Goal: Task Accomplishment & Management: Manage account settings

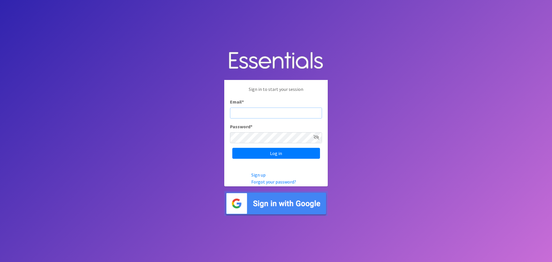
click at [268, 113] on input "Email *" at bounding box center [276, 112] width 92 height 11
type input "[EMAIL_ADDRESS][DOMAIN_NAME]"
click at [316, 138] on icon at bounding box center [316, 137] width 6 height 5
click at [266, 153] on input "Log in" at bounding box center [276, 153] width 88 height 11
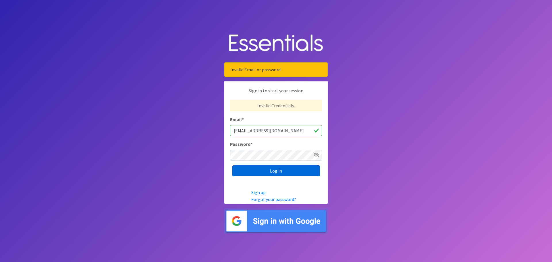
click at [250, 172] on input "Log in" at bounding box center [276, 170] width 88 height 11
click at [281, 223] on img at bounding box center [275, 220] width 103 height 25
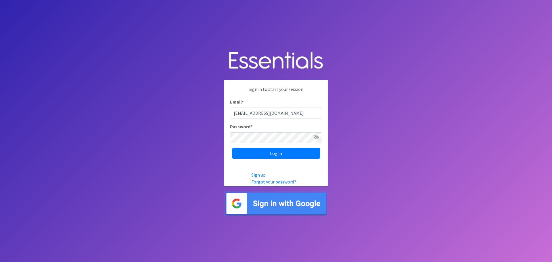
type input "[EMAIL_ADDRESS][DOMAIN_NAME]"
click at [232, 148] on input "Log in" at bounding box center [276, 153] width 88 height 11
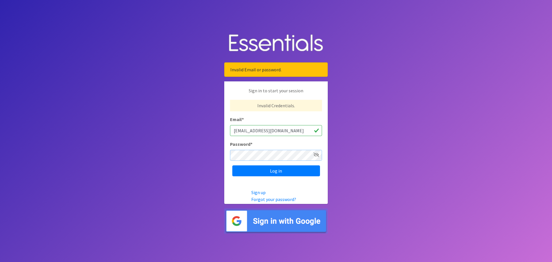
click at [232, 165] on input "Log in" at bounding box center [276, 170] width 88 height 11
click at [275, 199] on link "Forgot your password?" at bounding box center [273, 199] width 45 height 6
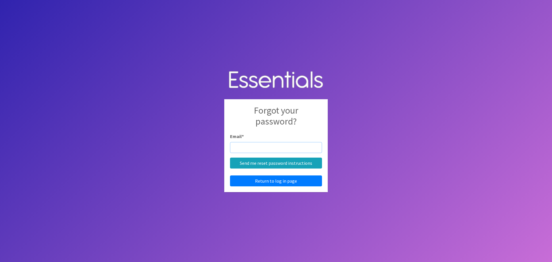
click at [253, 149] on input "Email *" at bounding box center [276, 147] width 92 height 11
type input "JILL_BURGIN@CHARLESTON.K12.SC.US"
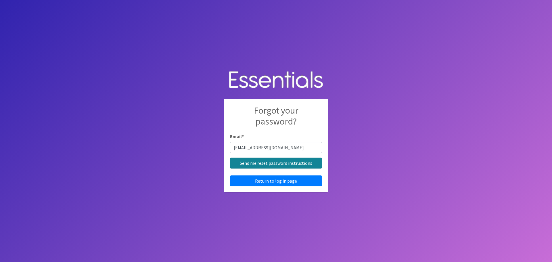
click at [272, 164] on input "Send me reset password instructions" at bounding box center [276, 162] width 92 height 11
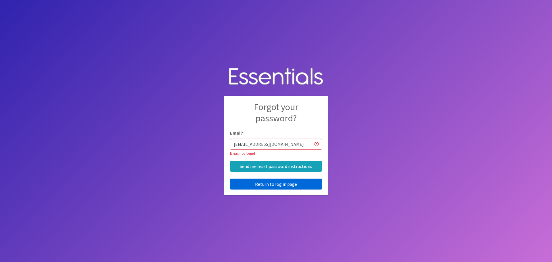
click at [278, 185] on link "Return to log in page" at bounding box center [276, 183] width 92 height 11
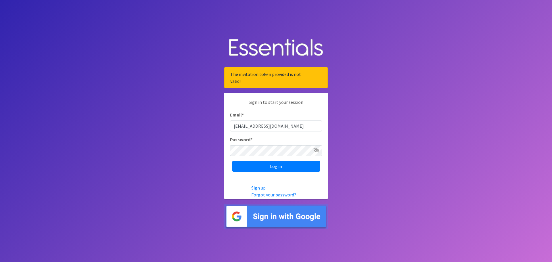
type input "jill_burgin@charleston.k12.sc.us"
click at [232, 161] on input "Log in" at bounding box center [276, 166] width 88 height 11
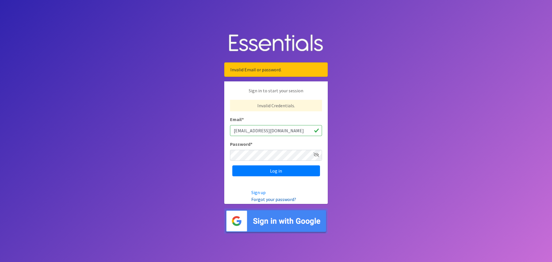
click at [266, 200] on link "Forgot your password?" at bounding box center [273, 199] width 45 height 6
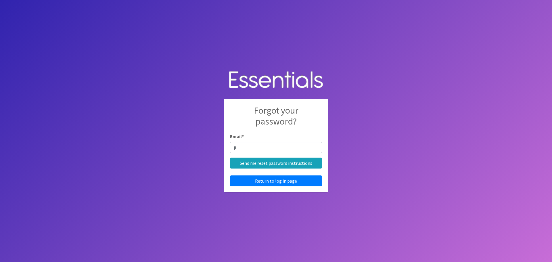
type input "jil"
type input "[EMAIL_ADDRESS][DOMAIN_NAME]"
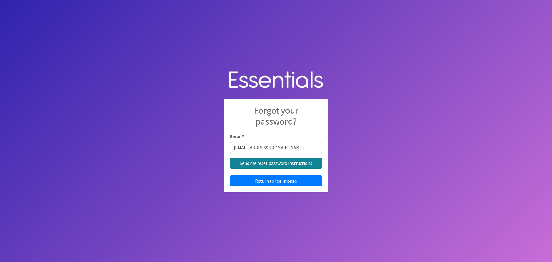
click at [267, 162] on input "Send me reset password instructions" at bounding box center [276, 162] width 92 height 11
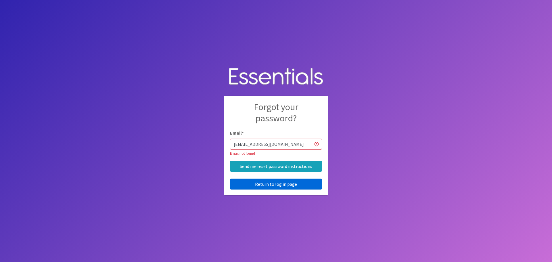
click at [265, 182] on link "Return to log in page" at bounding box center [276, 183] width 92 height 11
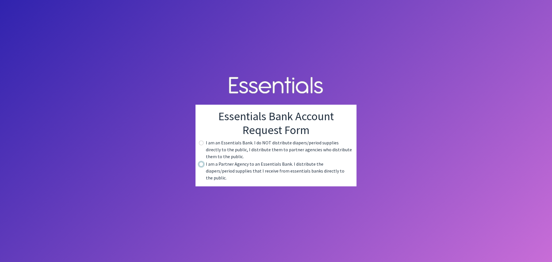
click at [201, 166] on input "radio" at bounding box center [201, 164] width 5 height 5
radio input "true"
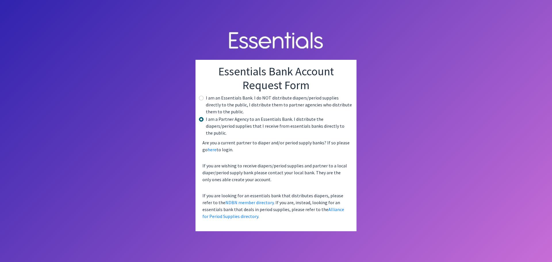
click at [327, 210] on p "If you are looking for an essentials bank that distributes diapers, please refe…" at bounding box center [276, 206] width 152 height 32
click at [324, 206] on link "Alliance for Period Supplies directory" at bounding box center [273, 212] width 142 height 13
click at [212, 147] on link "here" at bounding box center [211, 150] width 9 height 6
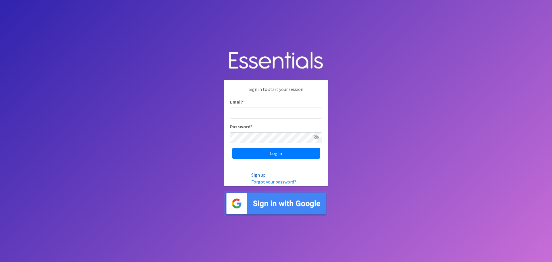
click at [260, 174] on link "Sign up" at bounding box center [258, 175] width 14 height 6
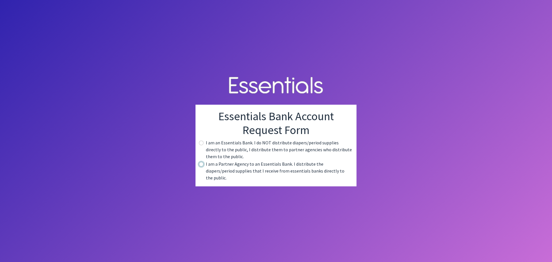
click at [201, 166] on input "radio" at bounding box center [201, 164] width 5 height 5
radio input "true"
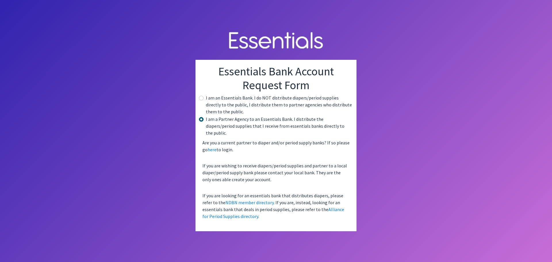
click at [201, 175] on p "If you are wishing to receive diapers/period supplies and partner to a local di…" at bounding box center [276, 172] width 152 height 25
click at [489, 207] on body "Essentials Bank Account Request Form I am an Essentials Bank. I do NOT distribu…" at bounding box center [276, 131] width 552 height 262
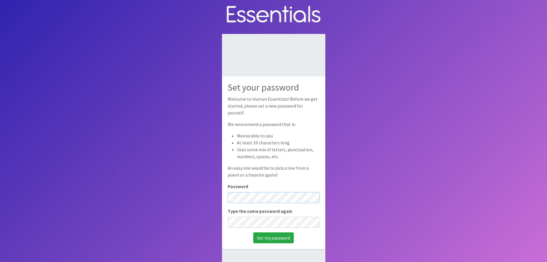
click at [226, 196] on div "Set your password Welcome to Human Essentials! Before we get started, please se…" at bounding box center [273, 162] width 103 height 172
click at [238, 233] on div "Set my password" at bounding box center [274, 237] width 92 height 11
click at [271, 232] on input "Set my password" at bounding box center [273, 237] width 41 height 11
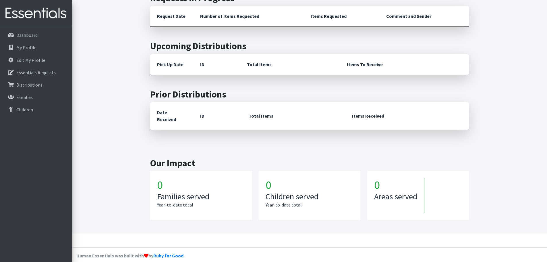
scroll to position [115, 0]
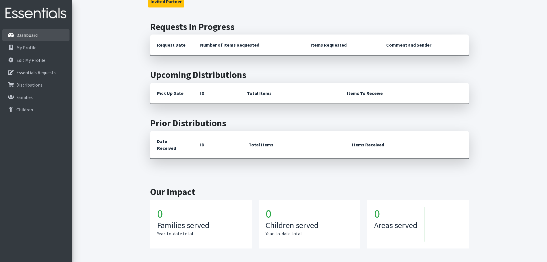
click at [31, 34] on p "Dashboard" at bounding box center [26, 35] width 21 height 6
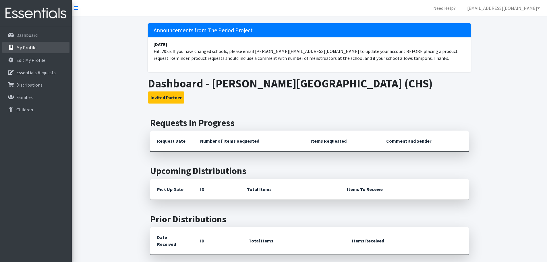
click at [27, 47] on p "My Profile" at bounding box center [26, 48] width 20 height 6
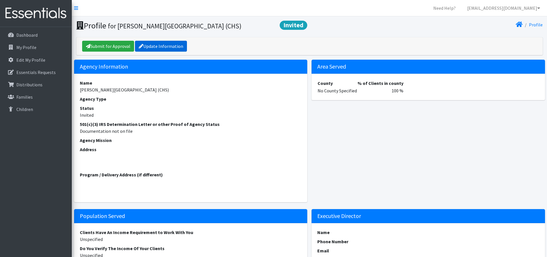
click at [154, 45] on link "Update Information" at bounding box center [161, 46] width 52 height 11
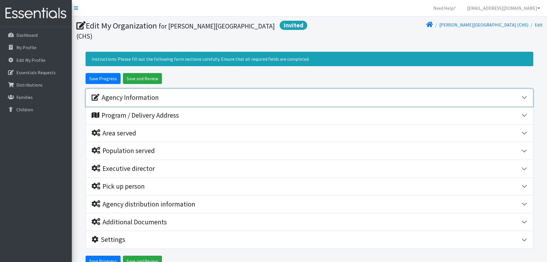
click at [187, 93] on div "Agency Information" at bounding box center [307, 97] width 430 height 8
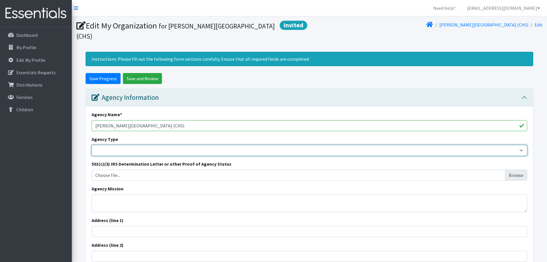
click at [220, 145] on select "Basic Needs Bank Career technical training [MEDICAL_DATA] resource center [DEMO…" at bounding box center [310, 150] width 436 height 11
select select "es"
click at [92, 145] on select "Basic Needs Bank Career technical training [MEDICAL_DATA] resource center [DEMO…" at bounding box center [310, 150] width 436 height 11
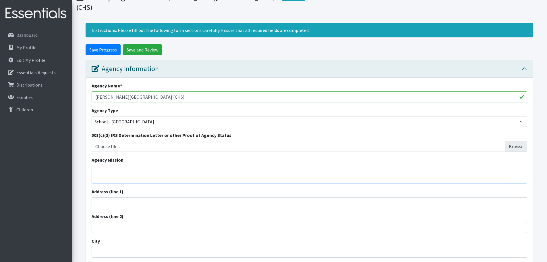
click at [107, 166] on textarea "Agency Mission" at bounding box center [310, 175] width 436 height 18
paste textarea "The mission of [PERSON_NAME][GEOGRAPHIC_DATA] is to provide meaningful, engagin…"
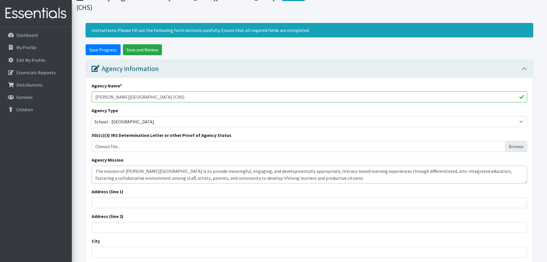
type textarea "The mission of [PERSON_NAME][GEOGRAPHIC_DATA] is to provide meaningful, engagin…"
click at [109, 197] on input "Address (line 1)" at bounding box center [310, 202] width 436 height 11
type input "[STREET_ADDRESS][PERSON_NAME]"
type input "Nurse's Office"
type input "[GEOGRAPHIC_DATA]"
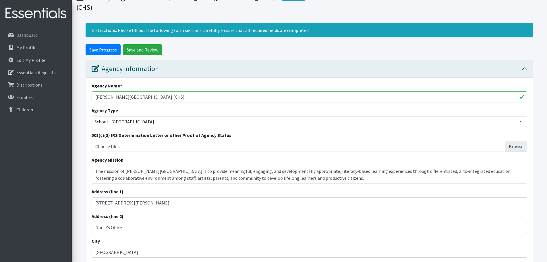
type input "SC"
type input "29403"
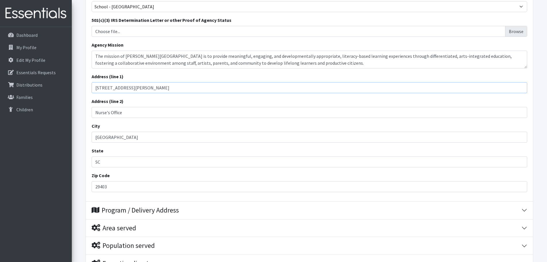
scroll to position [172, 0]
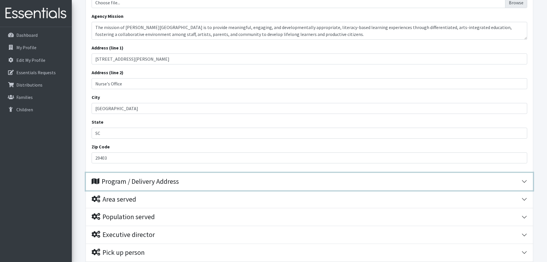
click at [151, 177] on div "Program / Delivery Address" at bounding box center [135, 181] width 87 height 8
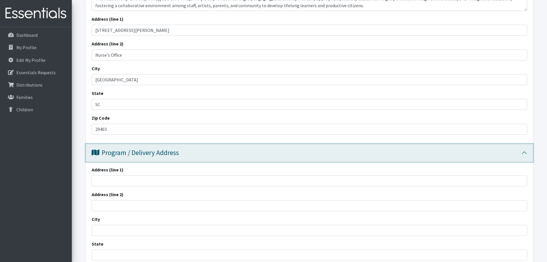
scroll to position [230, 0]
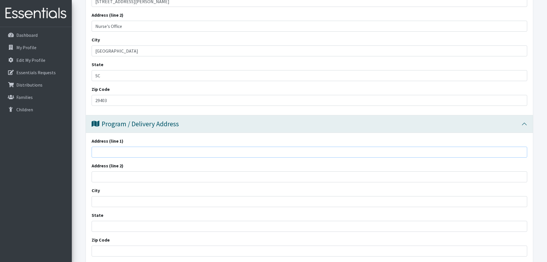
click at [116, 147] on input "Address (line 1)" at bounding box center [310, 152] width 436 height 11
type input "[STREET_ADDRESS][PERSON_NAME]"
type input "Nurse's Office"
type input "[GEOGRAPHIC_DATA]"
type input "SC"
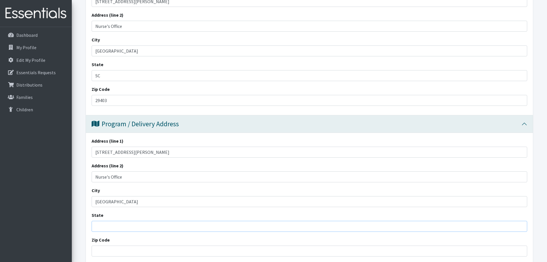
type input "29403"
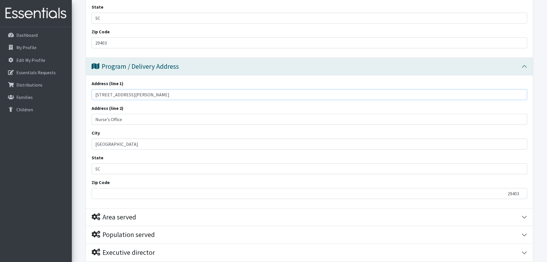
scroll to position [316, 0]
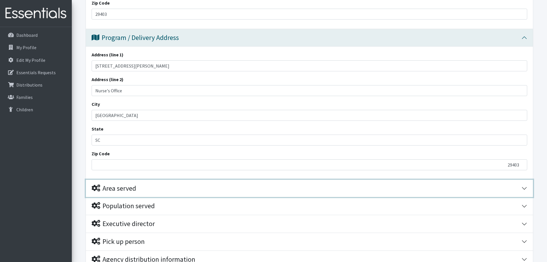
click at [126, 184] on div "Area served" at bounding box center [114, 188] width 45 height 8
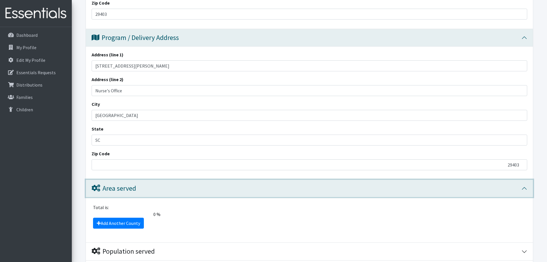
scroll to position [345, 0]
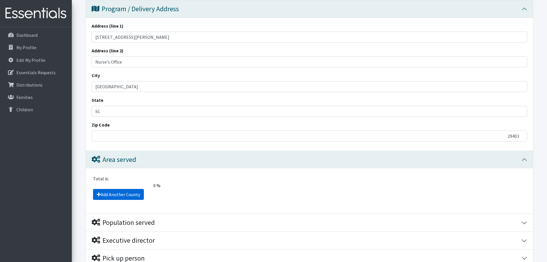
click at [118, 189] on link "Add Another County" at bounding box center [118, 194] width 51 height 11
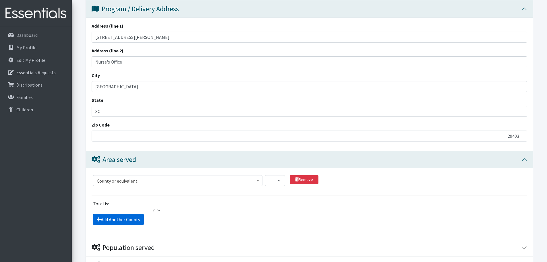
scroll to position [463, 0]
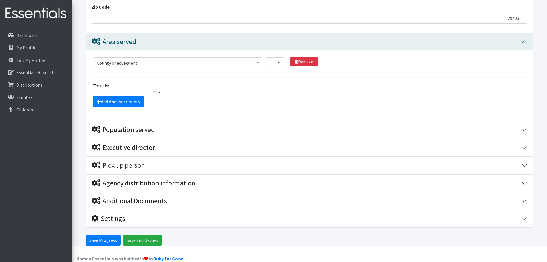
click at [153, 59] on span "County or equivalent" at bounding box center [178, 63] width 162 height 8
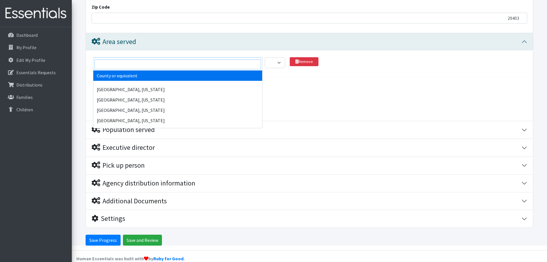
click at [162, 64] on input "search" at bounding box center [178, 64] width 167 height 10
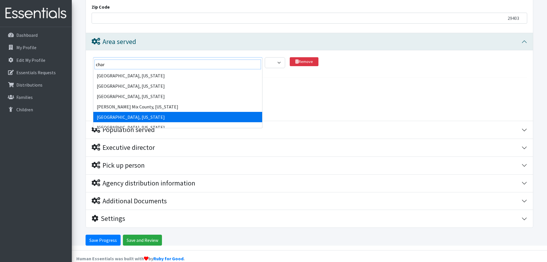
type input "char"
select select "467"
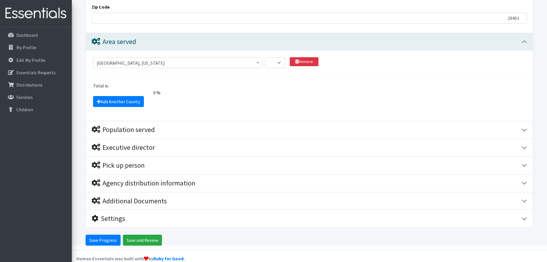
click at [193, 96] on div "Add Another County" at bounding box center [310, 101] width 440 height 11
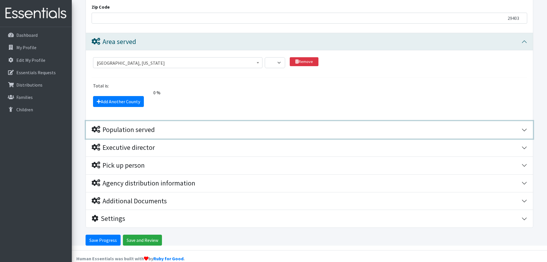
click at [145, 126] on div "Population served" at bounding box center [123, 130] width 63 height 8
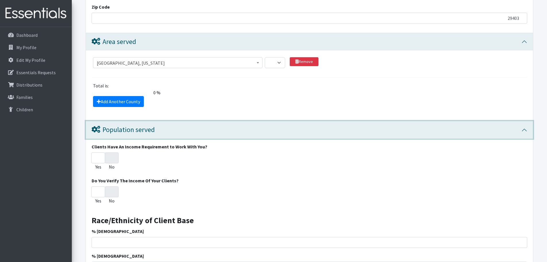
scroll to position [894, 0]
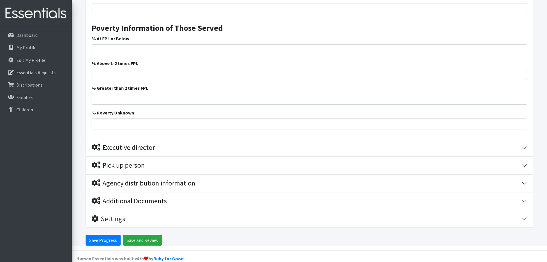
drag, startPoint x: 244, startPoint y: 121, endPoint x: 288, endPoint y: 37, distance: 94.9
click at [115, 44] on input "% At FPL or Below" at bounding box center [310, 49] width 436 height 11
click at [521, 44] on input "1" at bounding box center [310, 49] width 436 height 11
click at [521, 44] on input "2" at bounding box center [310, 49] width 436 height 11
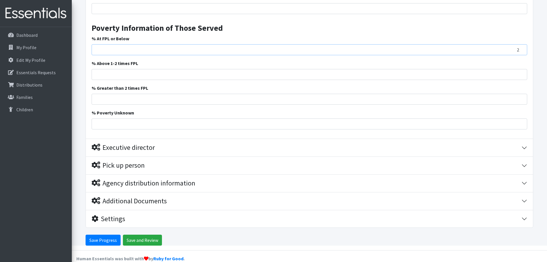
click at [467, 44] on input "2" at bounding box center [310, 49] width 436 height 11
click at [324, 44] on input "2" at bounding box center [310, 49] width 436 height 11
drag, startPoint x: 519, startPoint y: 40, endPoint x: 512, endPoint y: 39, distance: 7.0
click at [512, 44] on input "2" at bounding box center [310, 49] width 436 height 11
type input "94"
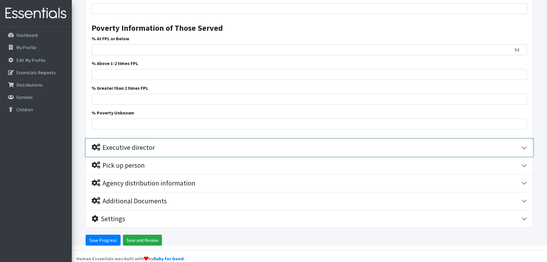
click at [160, 143] on div "Executive director" at bounding box center [307, 147] width 430 height 8
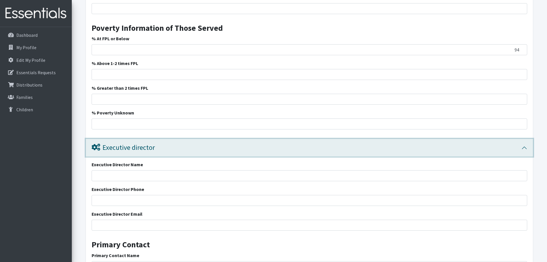
scroll to position [1093, 0]
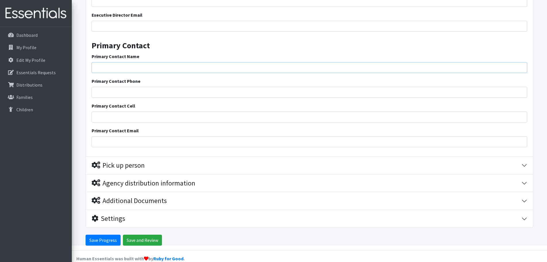
click at [142, 62] on input "Primary Contact Name" at bounding box center [310, 67] width 436 height 11
type input "[PERSON_NAME]"
type input "29403"
type input "8439733253"
type input "[EMAIL_ADDRESS][DOMAIN_NAME]"
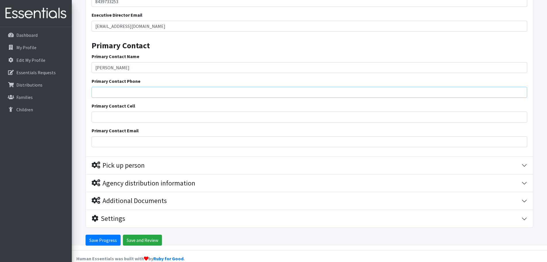
click at [130, 87] on input "Primary Contact Phone" at bounding box center [310, 92] width 436 height 11
type input "8439733253"
click at [124, 112] on input "Primary Contact Cell" at bounding box center [310, 117] width 436 height 11
type input "[PHONE_NUMBER]"
type input "[EMAIL_ADDRESS][DOMAIN_NAME]"
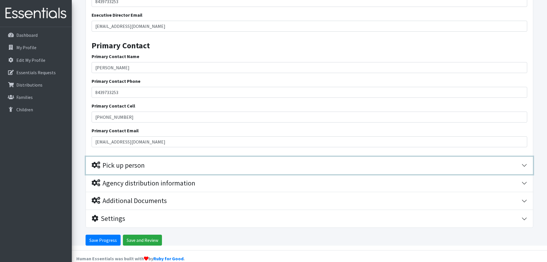
click at [124, 161] on div "Pick up person" at bounding box center [118, 165] width 53 height 8
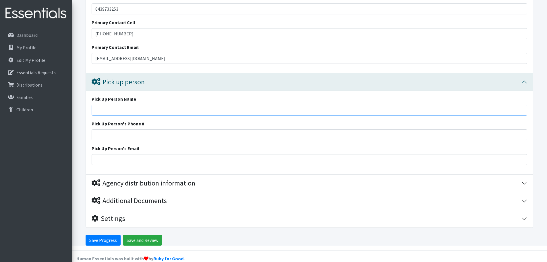
click at [107, 105] on input "Pick Up Person Name" at bounding box center [310, 110] width 436 height 11
type input "[PERSON_NAME]"
click at [131, 129] on input "Pick Up Person's Phone #" at bounding box center [310, 134] width 436 height 11
type input "8439733253"
click at [125, 154] on input "Pick Up Person's Email" at bounding box center [310, 159] width 436 height 11
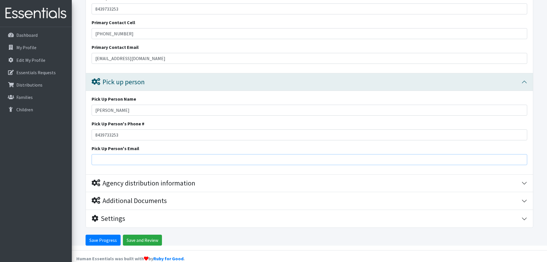
type input "[EMAIL_ADDRESS][DOMAIN_NAME]"
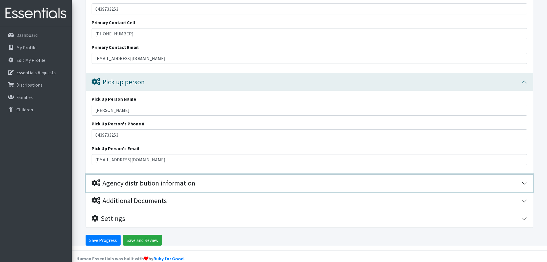
click at [139, 179] on div "Agency distribution information" at bounding box center [144, 183] width 104 height 8
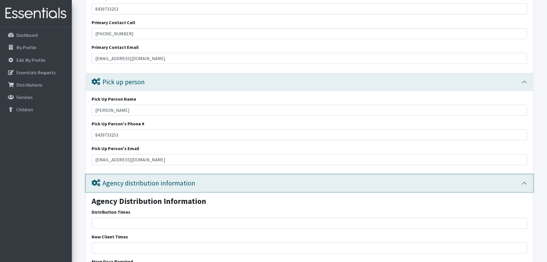
scroll to position [1271, 0]
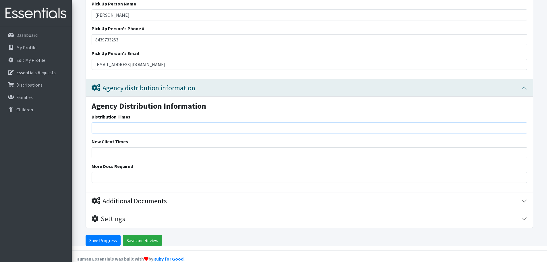
click at [107, 122] on input "Distribution Times" at bounding box center [310, 127] width 436 height 11
type input "n/a"
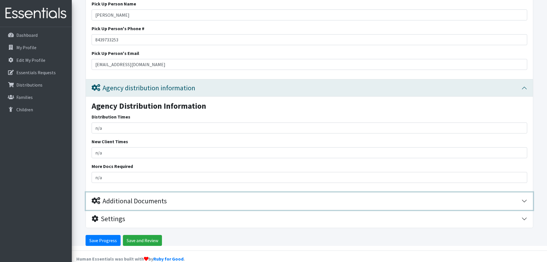
click at [93, 197] on icon "button" at bounding box center [96, 200] width 9 height 7
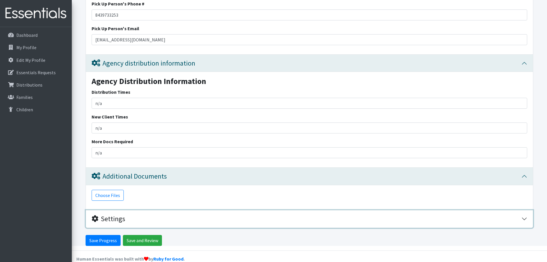
click at [98, 215] on icon "button" at bounding box center [95, 218] width 7 height 7
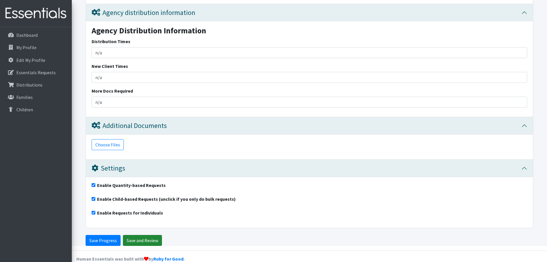
click at [139, 235] on input "Save and Review" at bounding box center [142, 240] width 39 height 11
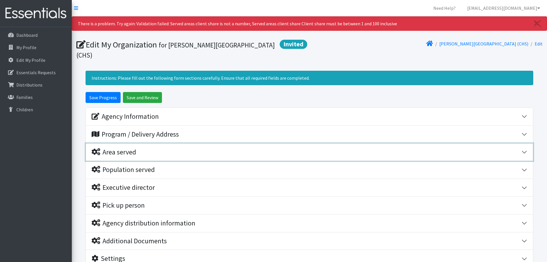
click at [128, 148] on div "Area served" at bounding box center [114, 152] width 45 height 8
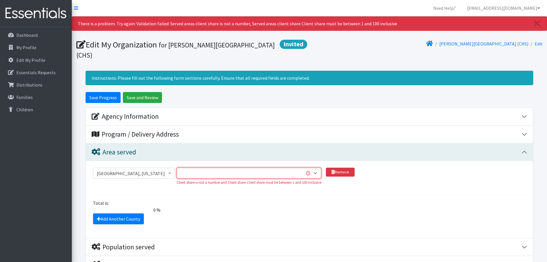
click at [313, 168] on select "1 2 3 4 5 6 7 8 9 10 11 12 13 14 15 16 17 18 19 20 21 22 23 24 25 26 27 28 29 3…" at bounding box center [249, 173] width 145 height 11
select select "100"
click at [177, 168] on select "1 2 3 4 5 6 7 8 9 10 11 12 13 14 15 16 17 18 19 20 21 22 23 24 25 26 27 28 29 3…" at bounding box center [249, 173] width 145 height 11
click at [334, 179] on div "Remove" at bounding box center [340, 179] width 29 height 22
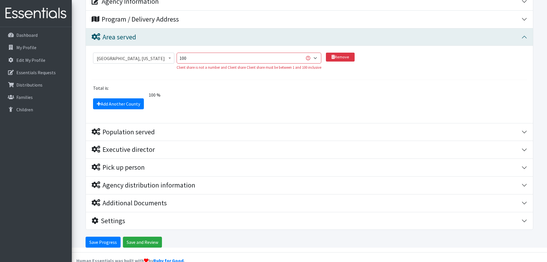
scroll to position [117, 0]
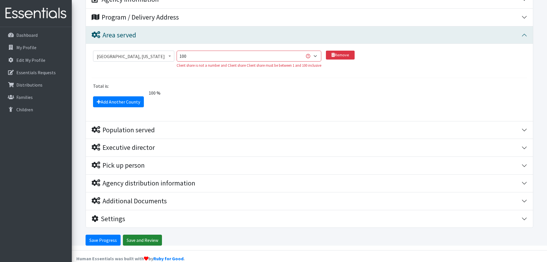
click at [142, 235] on input "Save and Review" at bounding box center [142, 240] width 39 height 11
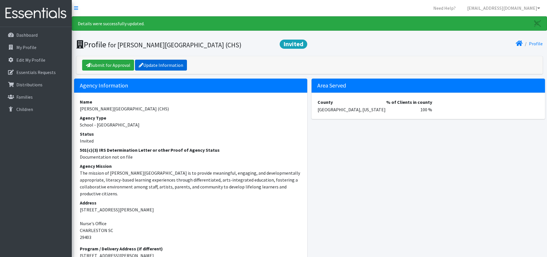
click at [163, 64] on link "Update Information" at bounding box center [161, 65] width 52 height 11
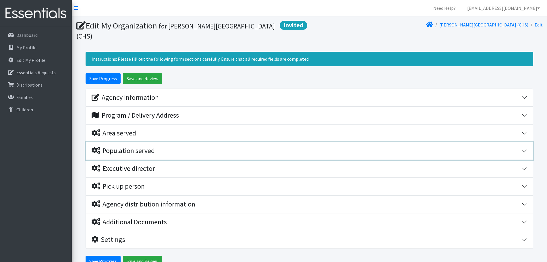
click at [128, 147] on div "Population served" at bounding box center [123, 151] width 63 height 8
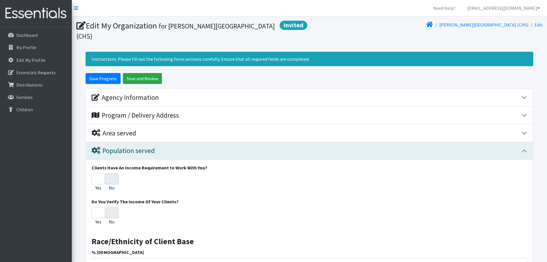
click at [113, 173] on input "No" at bounding box center [112, 178] width 14 height 11
radio input "true"
click at [112, 173] on input "No" at bounding box center [112, 178] width 14 height 11
click at [97, 173] on input "Yes" at bounding box center [98, 178] width 14 height 11
radio input "true"
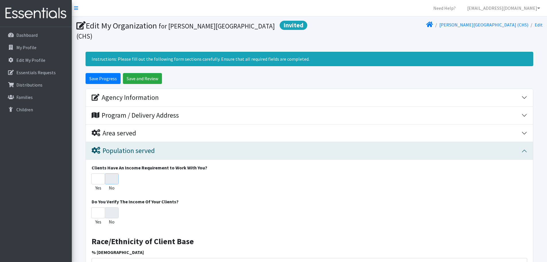
click at [110, 173] on input "No" at bounding box center [112, 178] width 14 height 11
radio input "true"
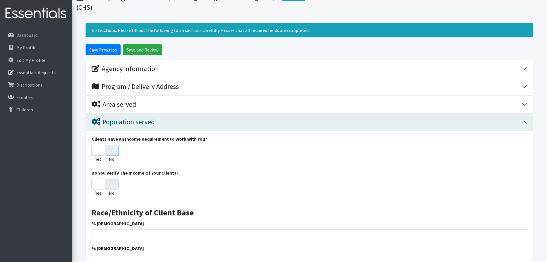
scroll to position [57, 0]
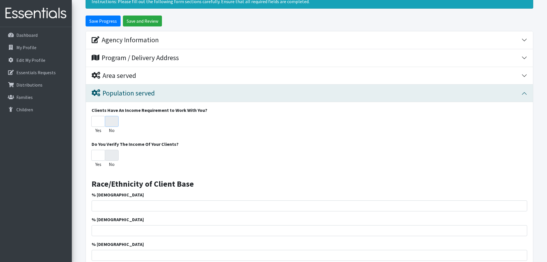
click at [115, 116] on input "No" at bounding box center [112, 121] width 14 height 11
click at [86, 16] on input "Save Progress" at bounding box center [103, 21] width 35 height 11
click at [115, 116] on input "No" at bounding box center [112, 121] width 14 height 11
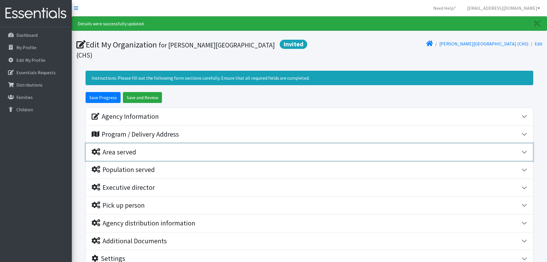
click at [120, 148] on div "Area served" at bounding box center [114, 152] width 45 height 8
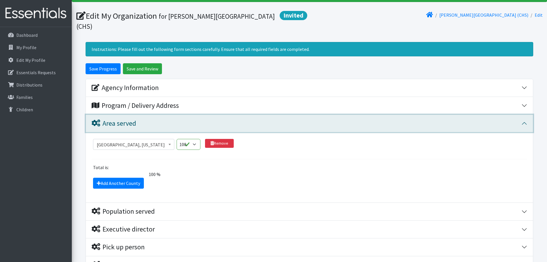
scroll to position [57, 0]
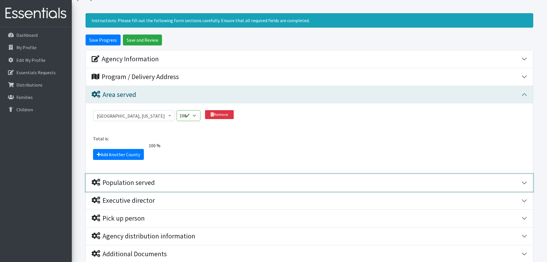
click at [127, 178] on div "Population served" at bounding box center [123, 182] width 63 height 8
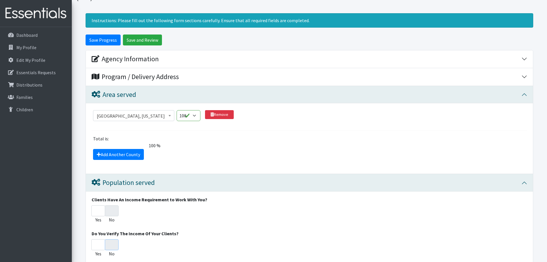
click at [112, 239] on input "No" at bounding box center [112, 244] width 14 height 11
radio input "true"
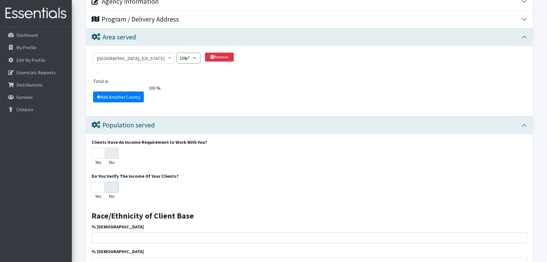
scroll to position [144, 0]
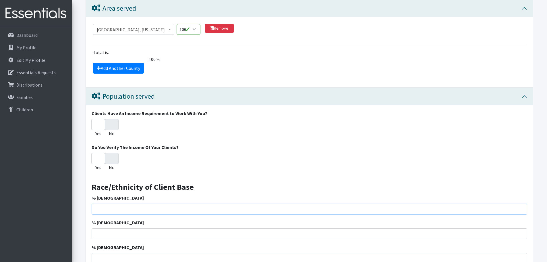
click at [128, 203] on input "% African American" at bounding box center [310, 208] width 436 height 11
type input "9"
type input "365"
type input "2"
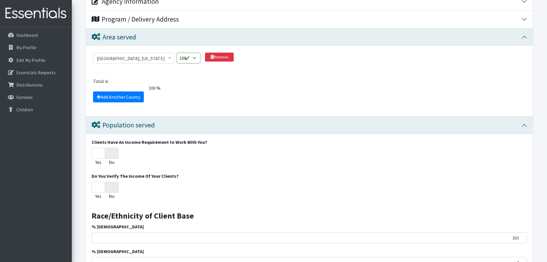
type input "4"
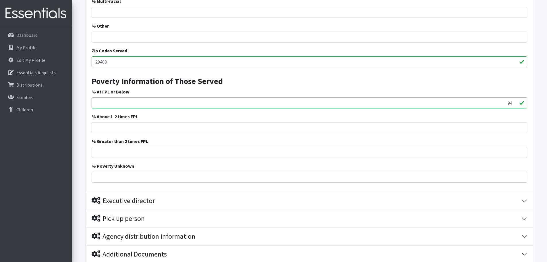
scroll to position [517, 0]
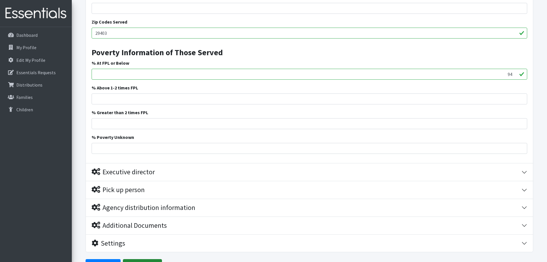
click at [138, 259] on input "Save and Review" at bounding box center [142, 264] width 39 height 11
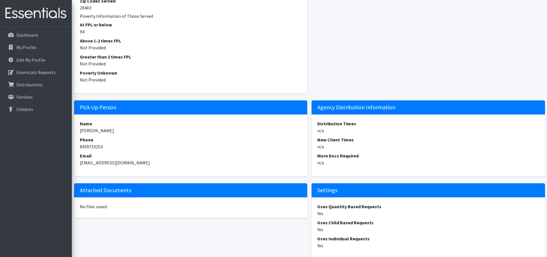
scroll to position [517, 0]
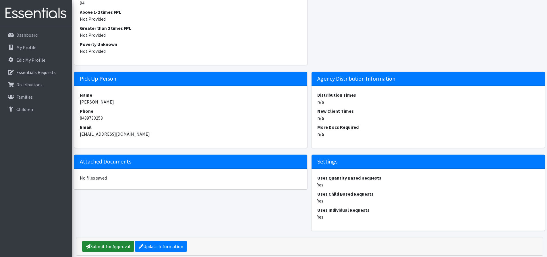
click at [114, 246] on link "Submit for Approval" at bounding box center [108, 246] width 52 height 11
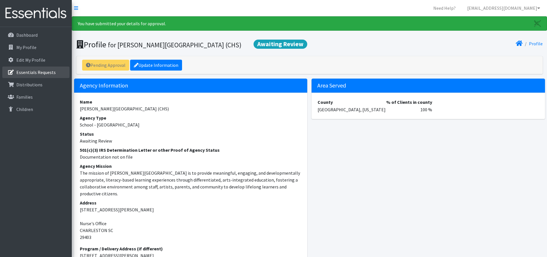
click at [34, 70] on p "Essentials Requests" at bounding box center [35, 73] width 39 height 6
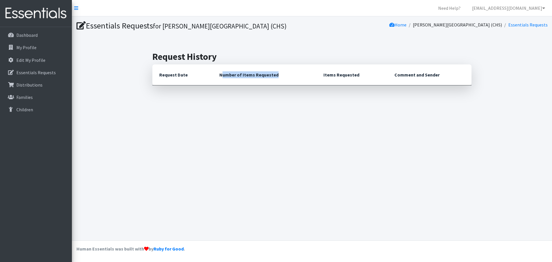
drag, startPoint x: 221, startPoint y: 76, endPoint x: 343, endPoint y: 76, distance: 122.7
click at [320, 76] on tr "Request Date Number of Items Requested Items Requested Comment and Sender" at bounding box center [311, 74] width 319 height 21
drag, startPoint x: 510, startPoint y: 57, endPoint x: 524, endPoint y: 46, distance: 18.7
click at [520, 49] on div "Essentials Requests for [PERSON_NAME][GEOGRAPHIC_DATA] (CHS) Home [PERSON_NAME]…" at bounding box center [312, 128] width 480 height 224
click at [537, 24] on link "Essentials Requests" at bounding box center [527, 25] width 39 height 6
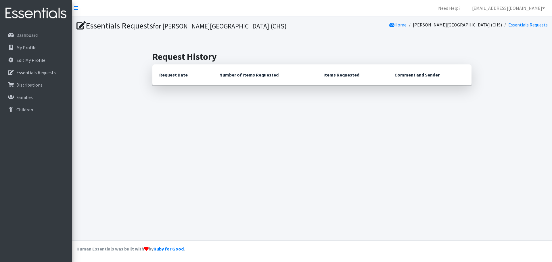
click at [134, 132] on div "Essentials Requests for Sanders Clyde Elementary (CHS) Home Sanders Clyde Eleme…" at bounding box center [312, 128] width 480 height 224
click at [35, 14] on img at bounding box center [35, 13] width 67 height 19
click at [36, 34] on p "Dashboard" at bounding box center [26, 35] width 21 height 6
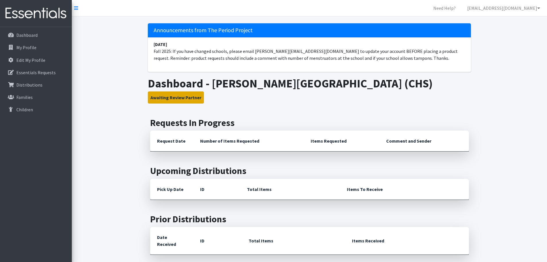
click at [178, 97] on button "Awaiting Review Partner" at bounding box center [176, 97] width 56 height 12
click at [37, 47] on link "My Profile" at bounding box center [35, 47] width 67 height 11
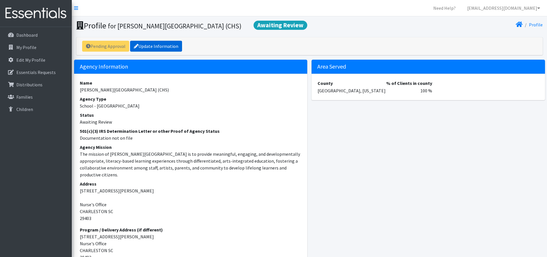
click at [158, 46] on link "Update Information" at bounding box center [156, 46] width 52 height 11
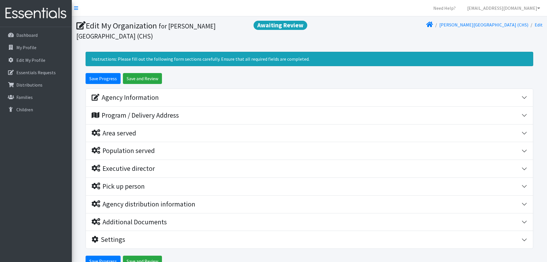
scroll to position [31, 0]
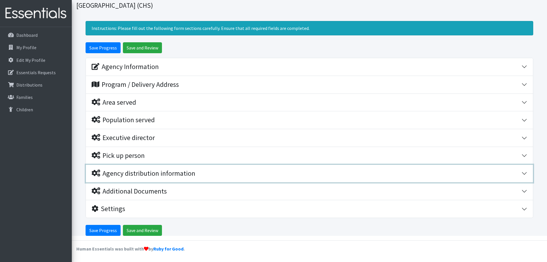
click at [132, 172] on div "Agency distribution information" at bounding box center [144, 173] width 104 height 8
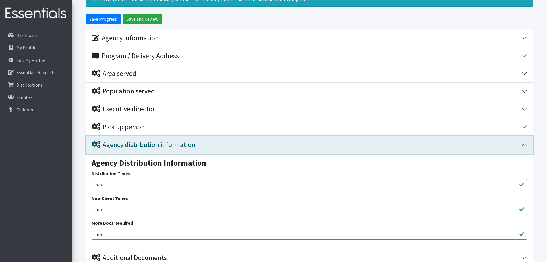
scroll to position [88, 0]
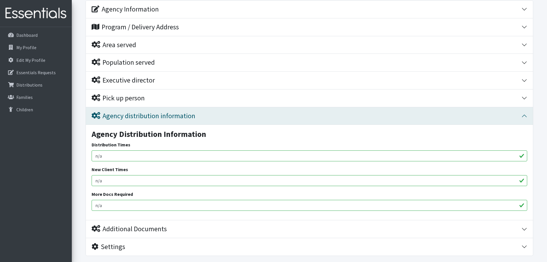
click at [115, 155] on input "n/a" at bounding box center [310, 155] width 436 height 11
type input "n"
type input "0"
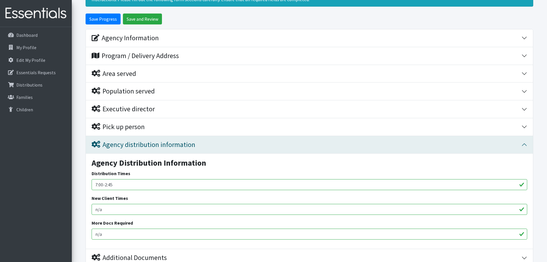
scroll to position [126, 0]
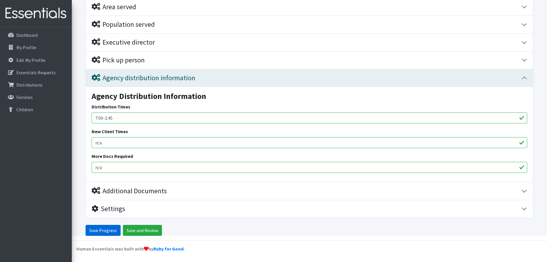
type input "7:00-2:45"
click at [102, 228] on input "Save Progress" at bounding box center [103, 230] width 35 height 11
